Goal: Task Accomplishment & Management: Manage account settings

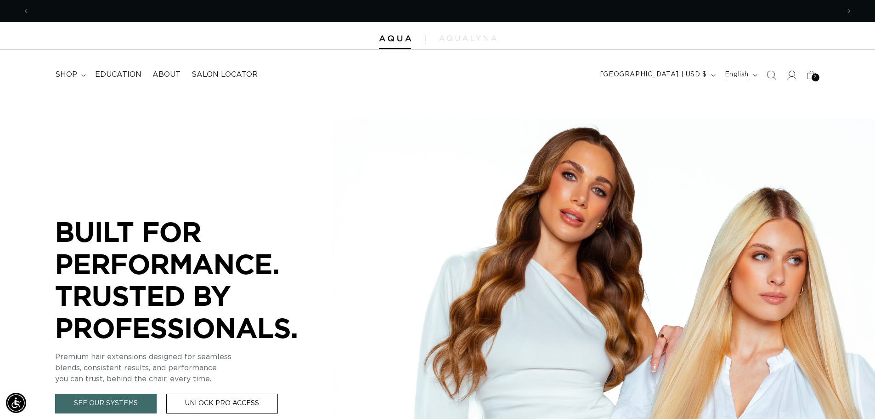
scroll to position [0, 810]
click at [791, 74] on icon at bounding box center [792, 75] width 10 height 10
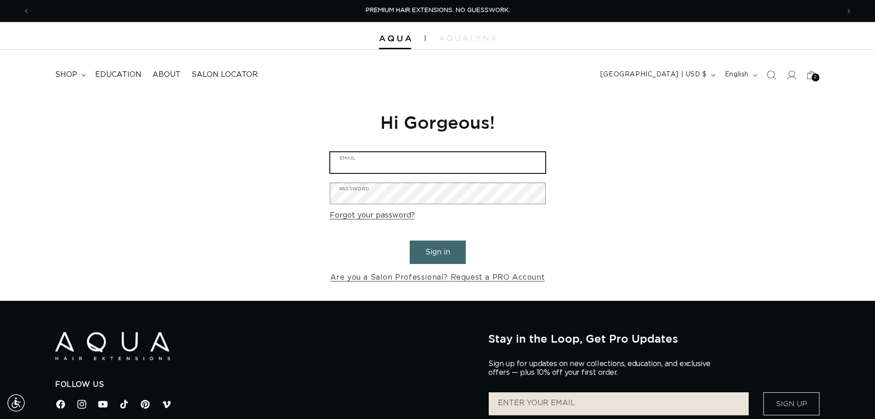
type input "hairbychanelm@gmail.com"
click at [422, 247] on button "Sign in" at bounding box center [438, 251] width 56 height 23
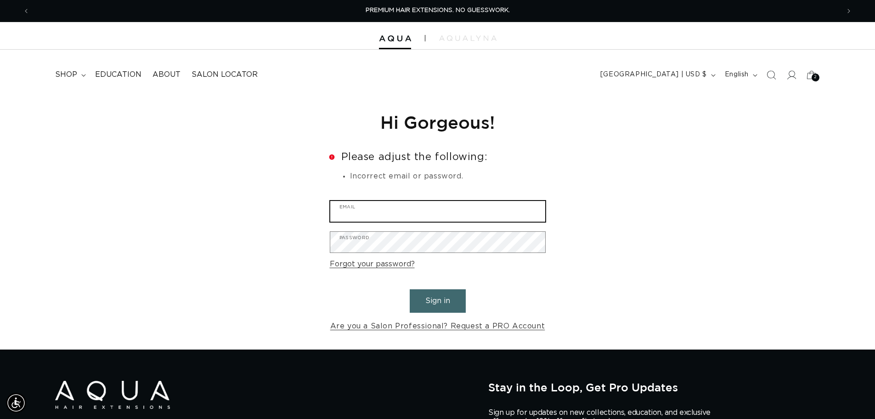
type input "hairbychanelm@gmail.com"
click at [426, 298] on button "Sign in" at bounding box center [438, 300] width 56 height 23
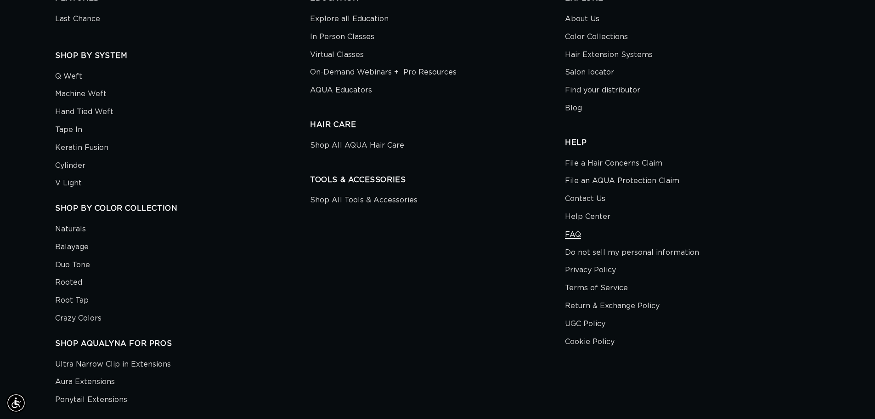
scroll to position [0, 810]
type input "hairbychanelm@gmail.com"
click at [575, 232] on link "FAQ" at bounding box center [573, 235] width 16 height 18
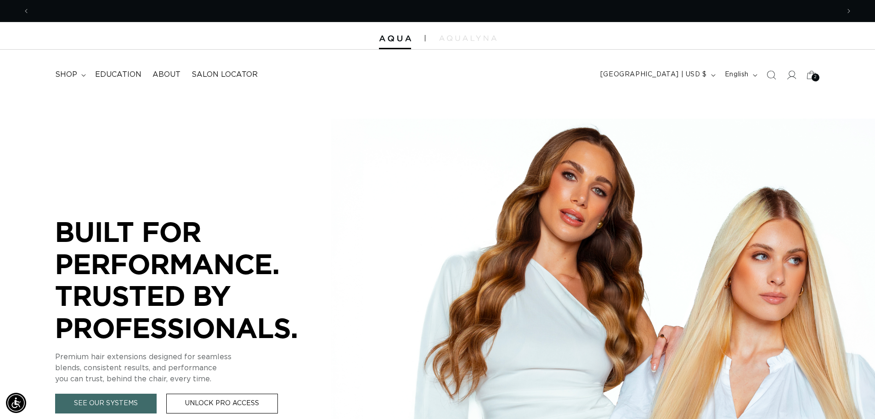
scroll to position [0, 810]
